Goal: Transaction & Acquisition: Book appointment/travel/reservation

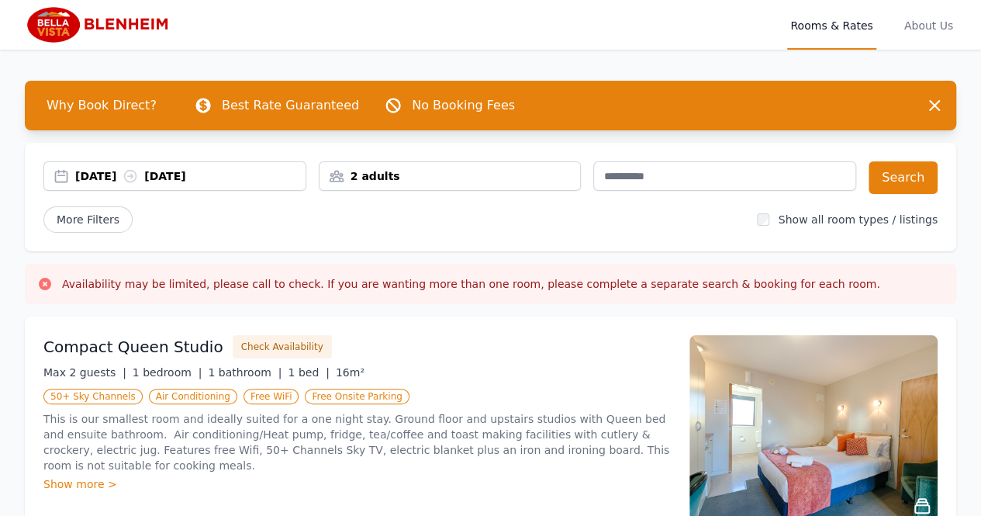
click at [401, 178] on div "2 adults" at bounding box center [450, 176] width 261 height 16
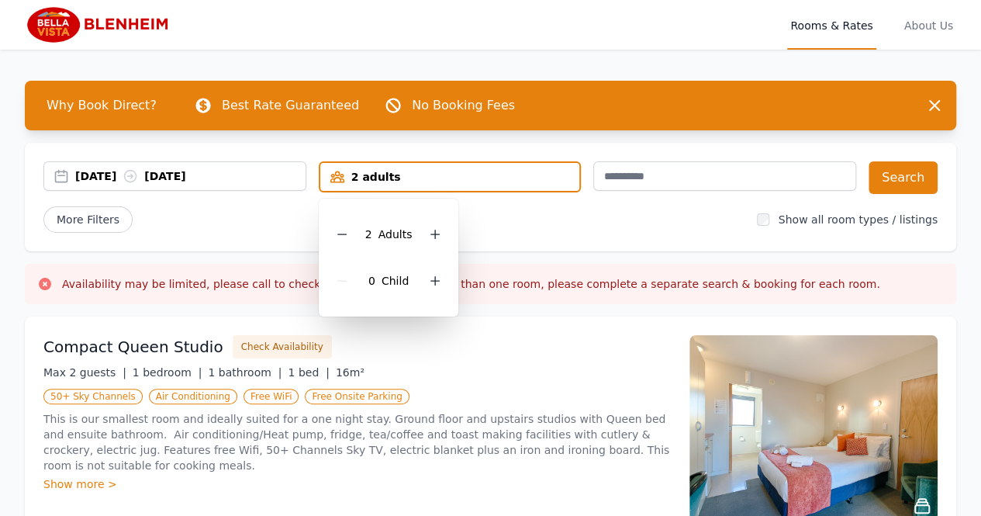
click at [348, 237] on icon at bounding box center [342, 234] width 12 height 12
click at [107, 175] on div "[DATE] [DATE]" at bounding box center [190, 176] width 230 height 16
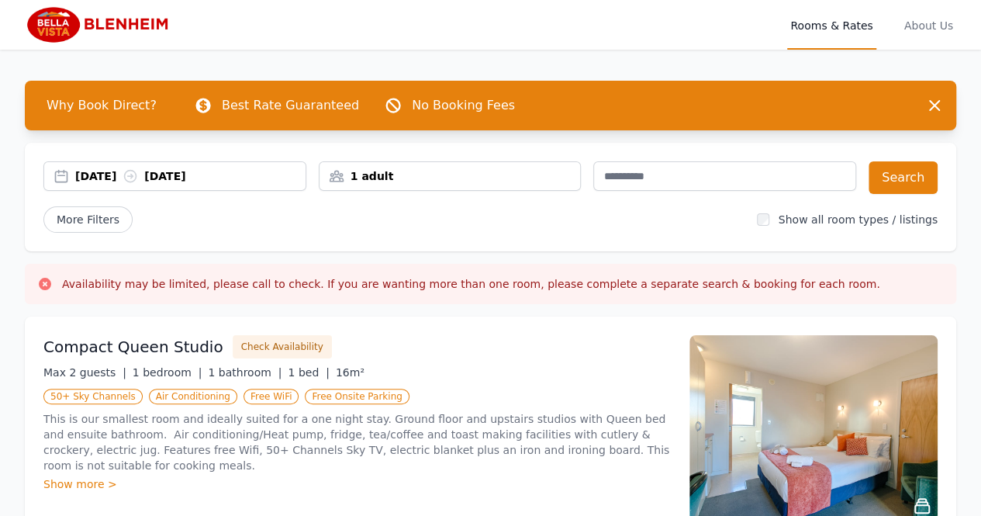
click at [95, 178] on div "[DATE] [DATE]" at bounding box center [190, 176] width 230 height 16
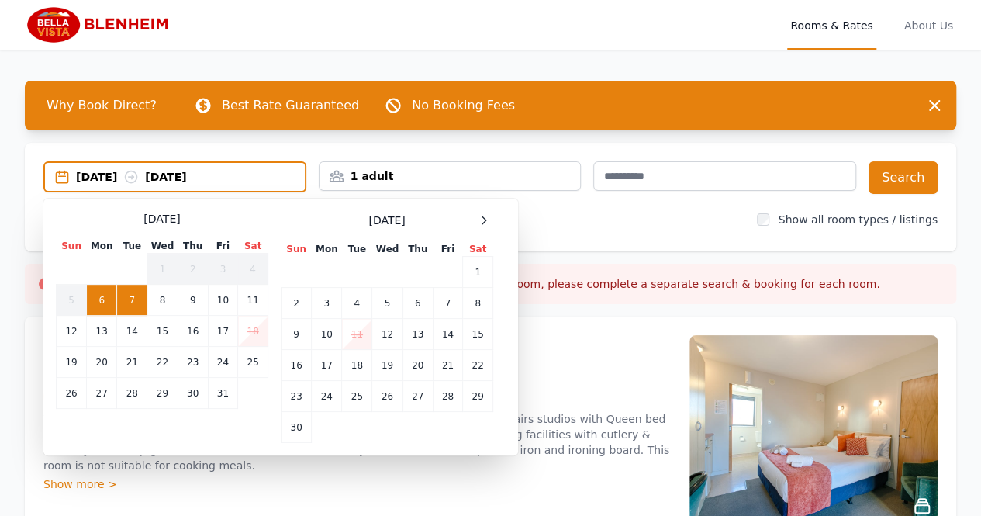
click at [138, 300] on td "7" at bounding box center [132, 300] width 30 height 31
click at [164, 300] on td "8" at bounding box center [162, 300] width 30 height 31
click at [143, 289] on td "7" at bounding box center [132, 300] width 30 height 31
click at [174, 153] on div "[DATE] -- Select Dates [DATE] Sun Mon Tue Wed Thu Fri Sat 1 2 3 4 5 6 7 8 9 10 …" at bounding box center [490, 197] width 931 height 109
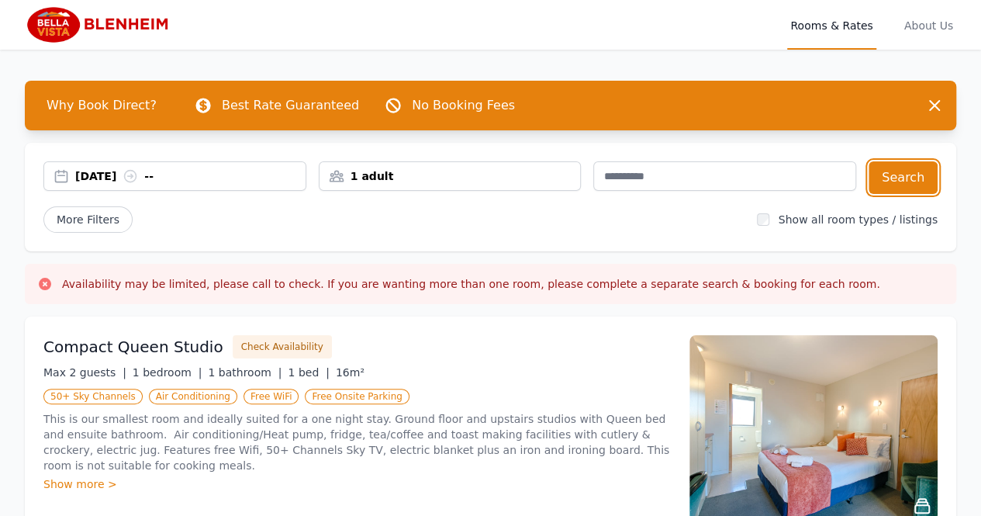
click at [897, 184] on button "Search" at bounding box center [903, 177] width 69 height 33
